Goal: Information Seeking & Learning: Learn about a topic

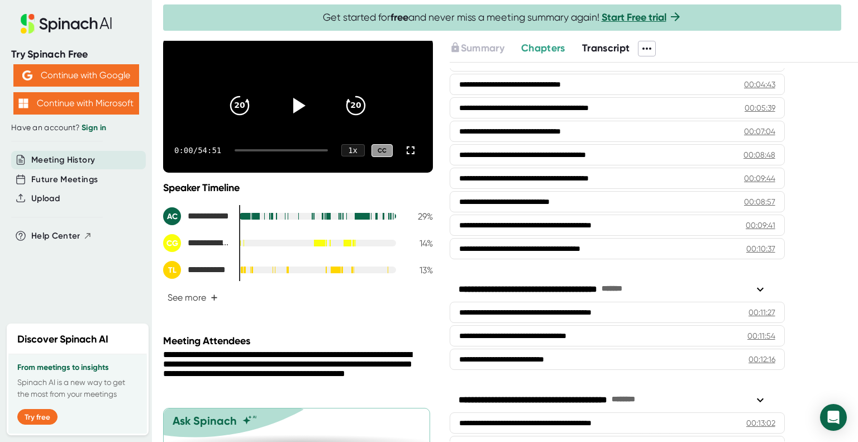
scroll to position [62, 0]
click at [211, 302] on span "+" at bounding box center [214, 297] width 7 height 9
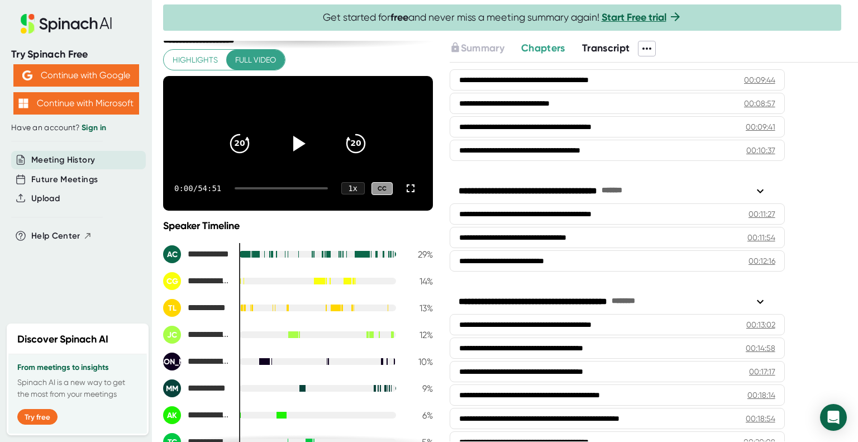
scroll to position [271, 0]
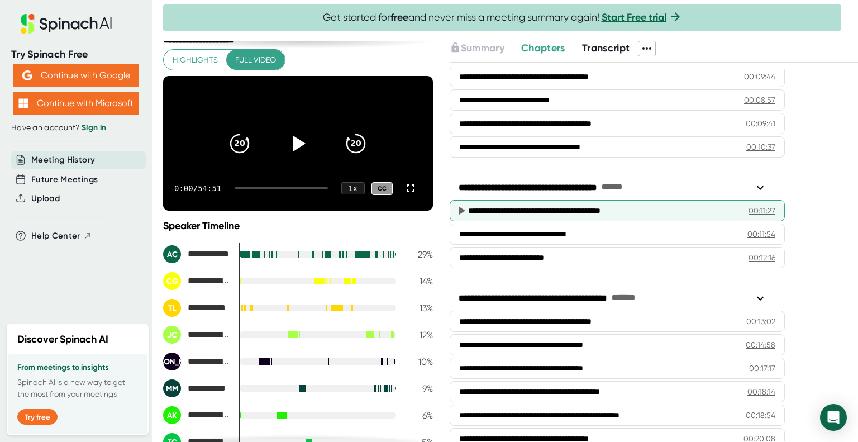
click at [539, 212] on div "**********" at bounding box center [617, 210] width 335 height 21
click at [461, 207] on icon at bounding box center [462, 211] width 6 height 8
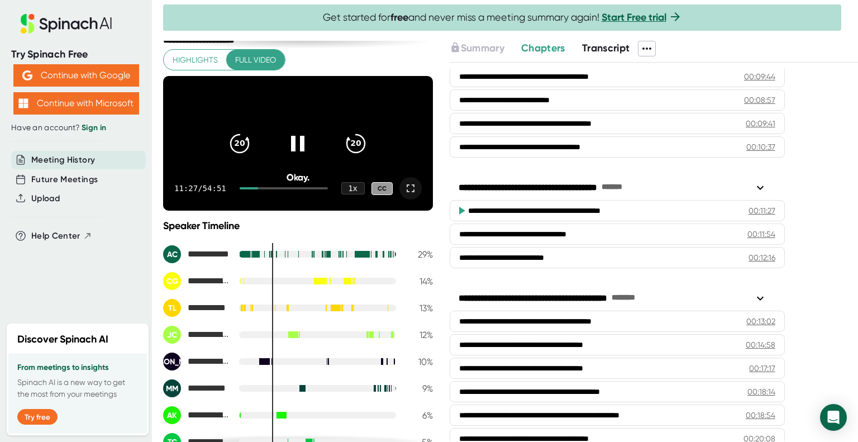
click at [404, 195] on icon at bounding box center [410, 188] width 13 height 13
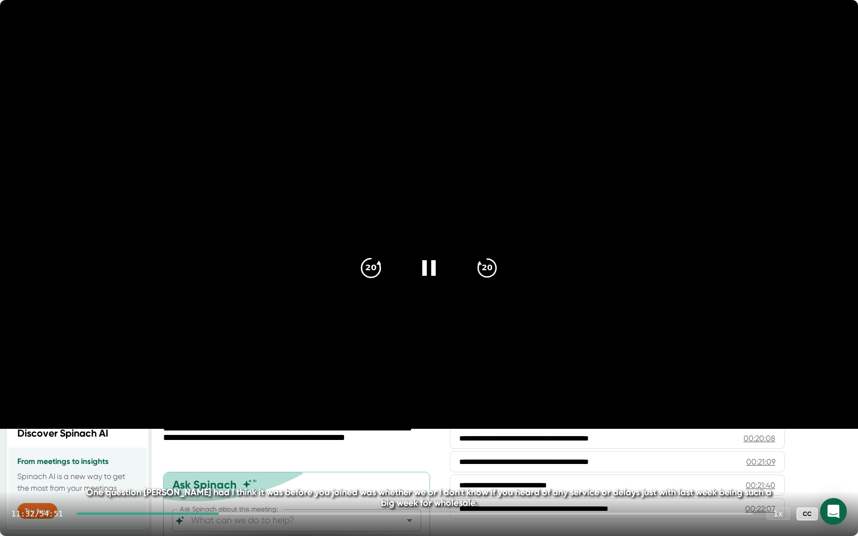
click at [369, 257] on icon "20" at bounding box center [371, 268] width 28 height 28
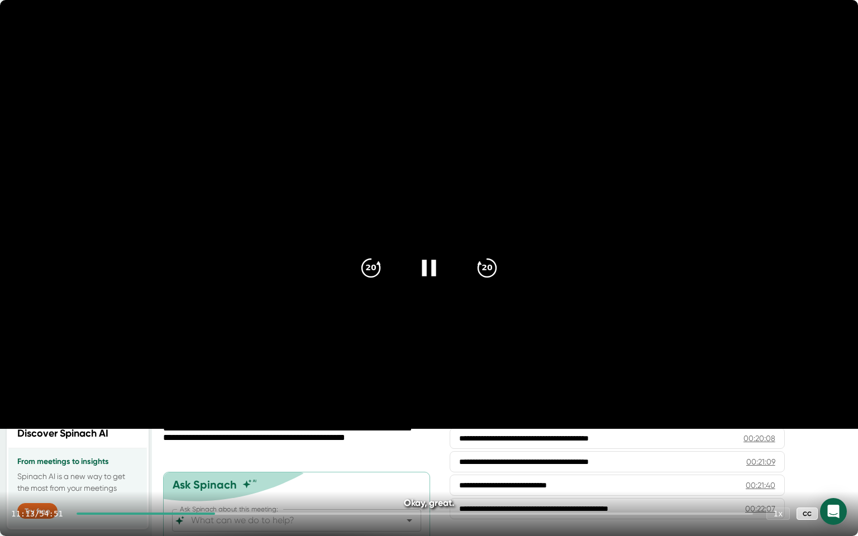
click at [427, 264] on icon at bounding box center [429, 268] width 28 height 28
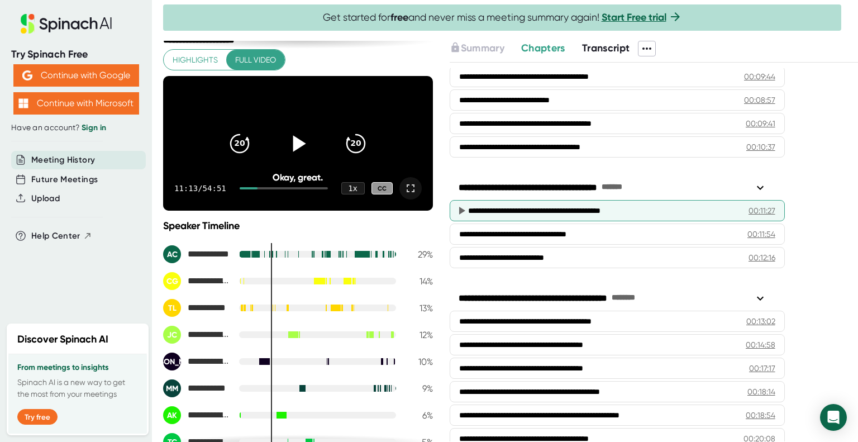
click at [462, 207] on icon at bounding box center [462, 211] width 6 height 8
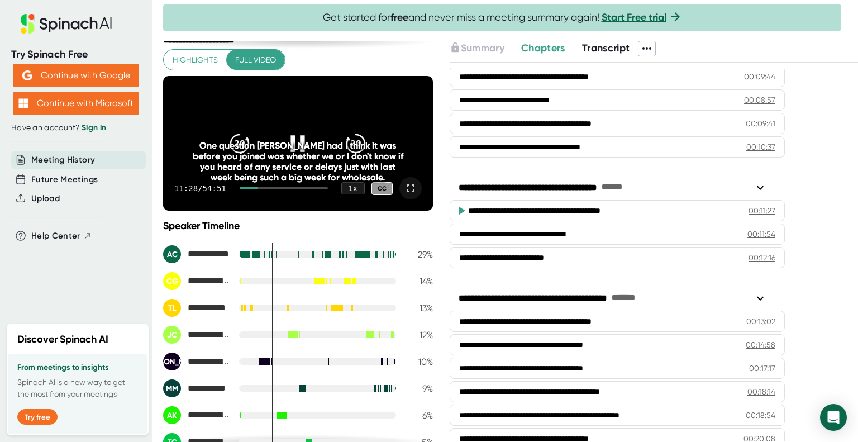
click at [404, 195] on icon at bounding box center [410, 188] width 13 height 13
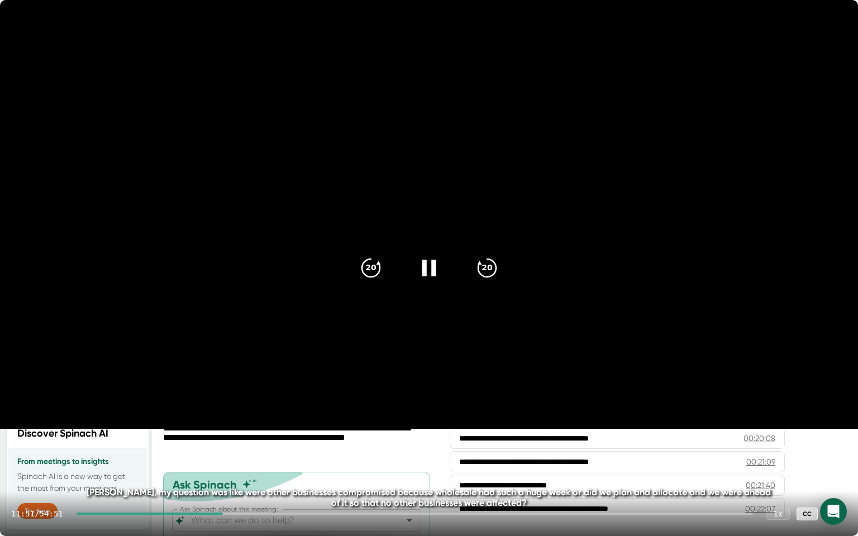
click at [428, 299] on video at bounding box center [429, 214] width 858 height 429
click at [431, 255] on icon at bounding box center [429, 268] width 28 height 28
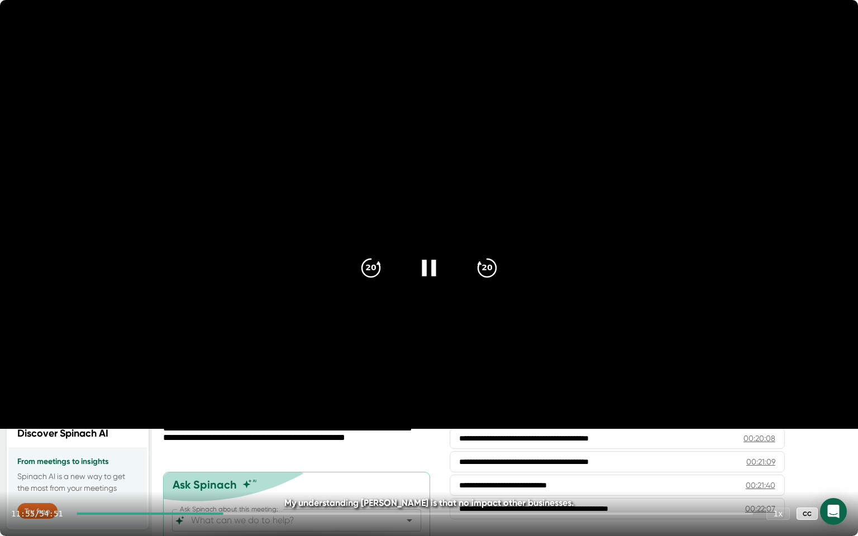
click at [333, 213] on video at bounding box center [429, 214] width 858 height 429
click at [427, 259] on icon at bounding box center [429, 268] width 28 height 28
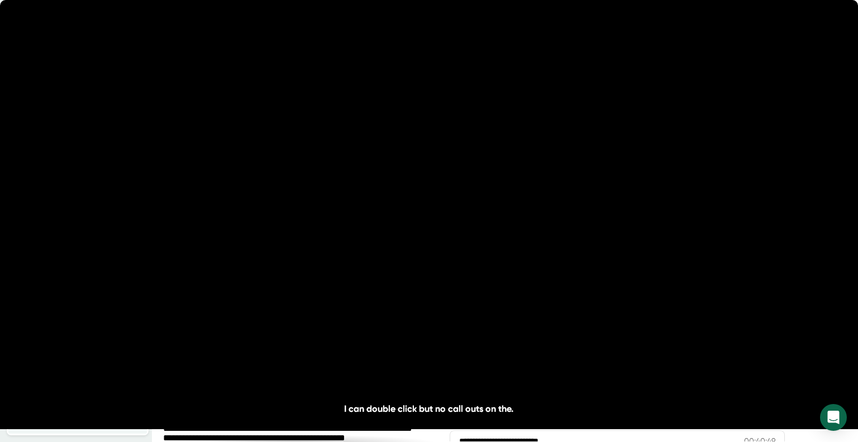
scroll to position [883, 0]
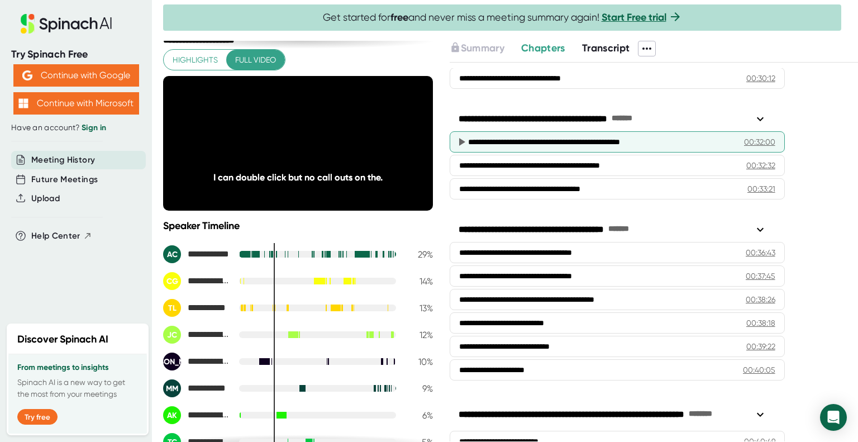
click at [508, 136] on div "**********" at bounding box center [597, 141] width 259 height 11
click at [460, 138] on icon at bounding box center [462, 142] width 6 height 8
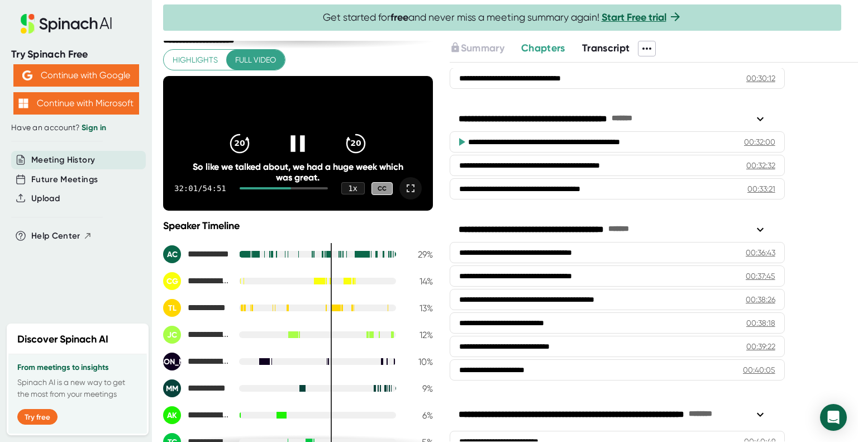
click at [404, 195] on icon at bounding box center [410, 188] width 13 height 13
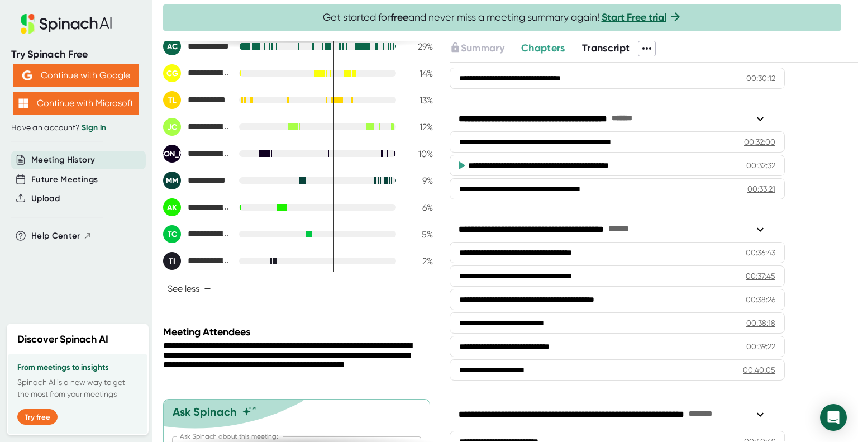
scroll to position [0, 0]
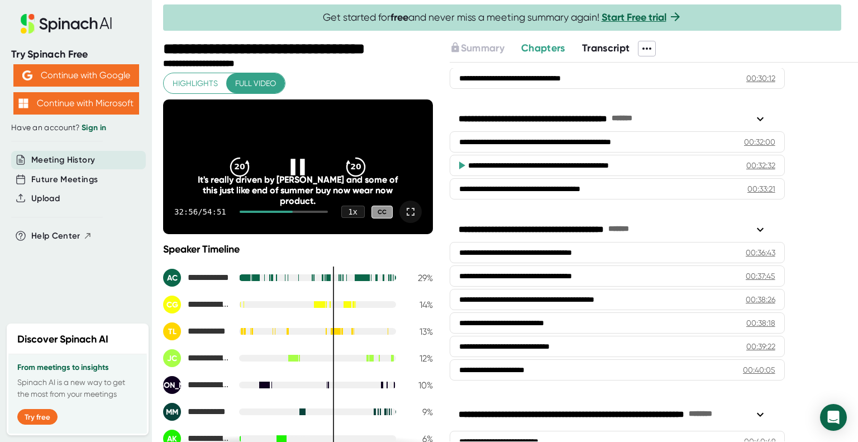
click at [298, 165] on icon at bounding box center [298, 167] width 28 height 28
